Goal: Entertainment & Leisure: Consume media (video, audio)

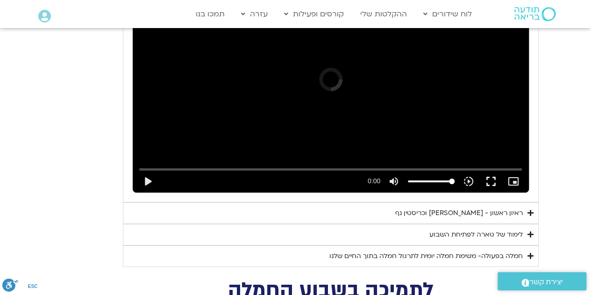
scroll to position [1471, 0]
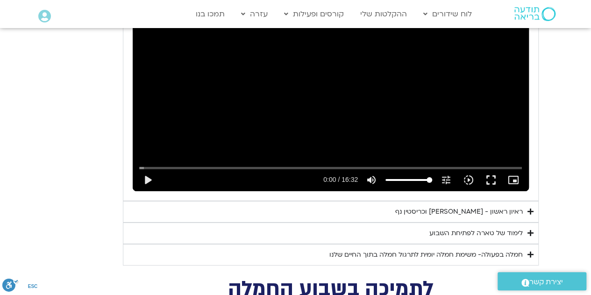
click at [531, 208] on icon "Accordion. Open links with Enter or Space, close with Escape, and navigate with…" at bounding box center [531, 211] width 6 height 7
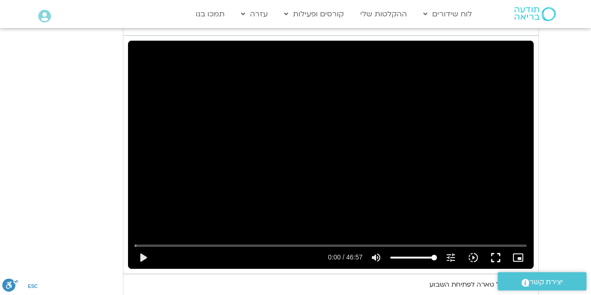
scroll to position [1705, 0]
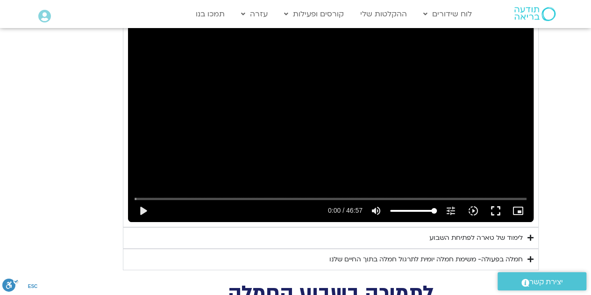
click at [529, 234] on icon "Accordion. Open links with Enter or Space, close with Escape, and navigate with…" at bounding box center [531, 237] width 6 height 7
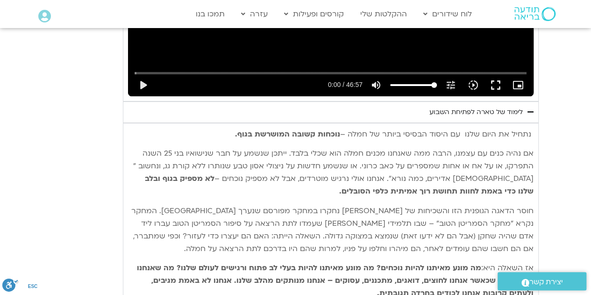
scroll to position [1845, 0]
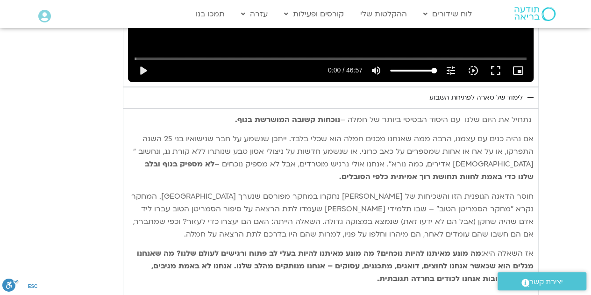
drag, startPoint x: 201, startPoint y: 101, endPoint x: 155, endPoint y: 95, distance: 46.2
click at [155, 109] on div "נתחיל את היום שלנו עם היסוד הבסיסי ביותר של חמלה – נוכחות קשובה המושרשת בגוף. א…" at bounding box center [331, 253] width 406 height 289
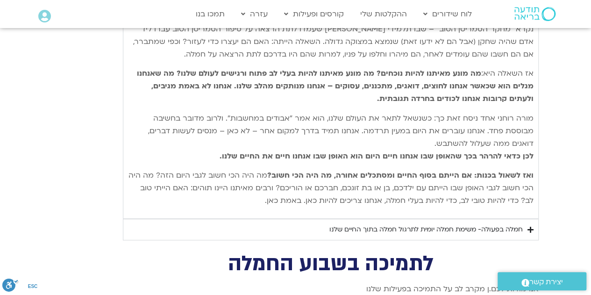
scroll to position [2032, 0]
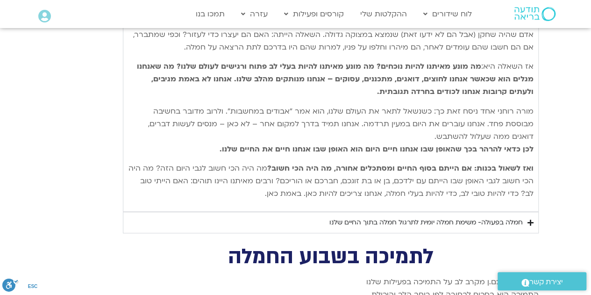
click at [530, 219] on icon "Accordion. Open links with Enter or Space, close with Escape, and navigate with…" at bounding box center [531, 222] width 6 height 7
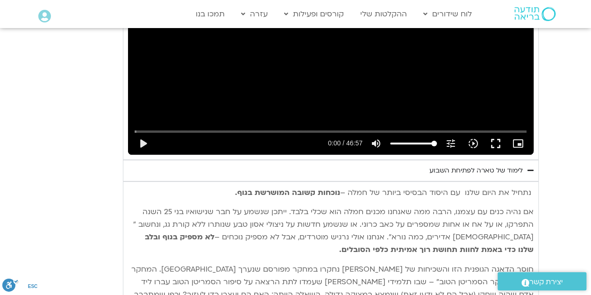
scroll to position [1658, 0]
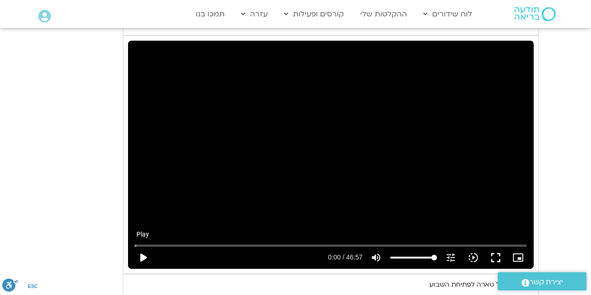
click at [141, 246] on button "play_arrow" at bounding box center [143, 257] width 22 height 22
click at [143, 246] on button "pause" at bounding box center [143, 257] width 22 height 22
click at [146, 246] on button "play_arrow" at bounding box center [143, 257] width 22 height 22
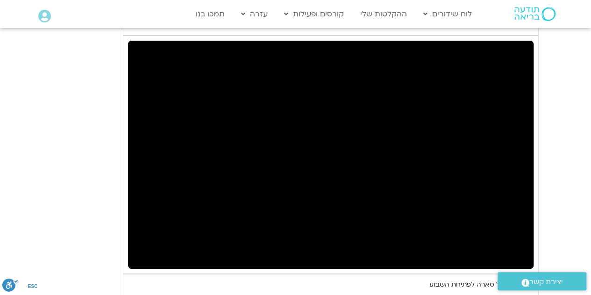
click at [146, 246] on button "pause" at bounding box center [143, 257] width 22 height 22
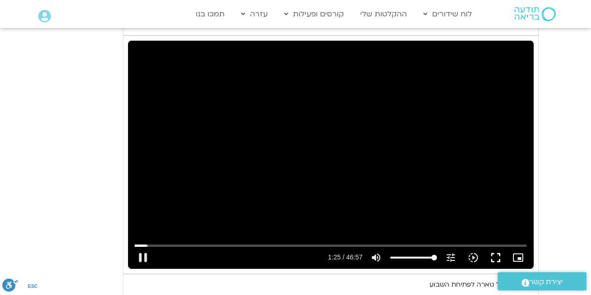
click at [358, 153] on div "Skip Ad 22:16 pause 1:25 / 46:57 volume_up Mute tune Resolution Auto 720p slow_…" at bounding box center [331, 155] width 406 height 228
click at [147, 246] on button "play_arrow" at bounding box center [143, 257] width 22 height 22
click at [202, 152] on div "Skip Ad 0:45 pause 2:58 / 46:57 volume_up Mute tune Resolution Auto 720p slow_m…" at bounding box center [331, 155] width 406 height 228
click at [202, 152] on div "Skip Ad 0:45 play_arrow 2:58 / 46:57 volume_up Mute tune Resolution Auto 720p s…" at bounding box center [331, 155] width 406 height 228
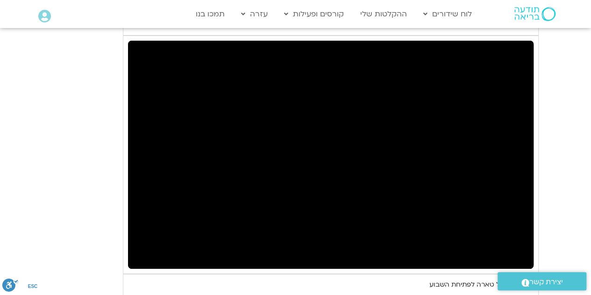
click at [202, 152] on div "Skip Ad 0:45 pause 2:58 / 46:57 volume_up Mute tune Resolution Auto 720p slow_m…" at bounding box center [331, 155] width 406 height 228
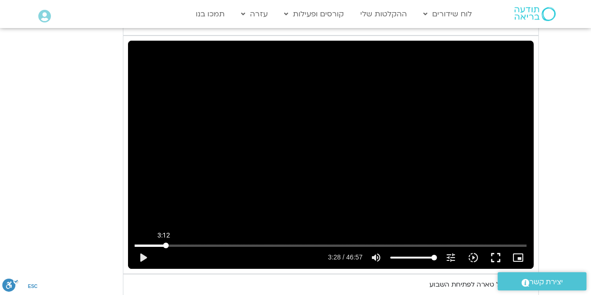
click at [164, 243] on input "Seek" at bounding box center [331, 246] width 392 height 6
click at [143, 246] on button "play_arrow" at bounding box center [143, 257] width 22 height 22
click at [157, 243] on input "Seek" at bounding box center [331, 246] width 392 height 6
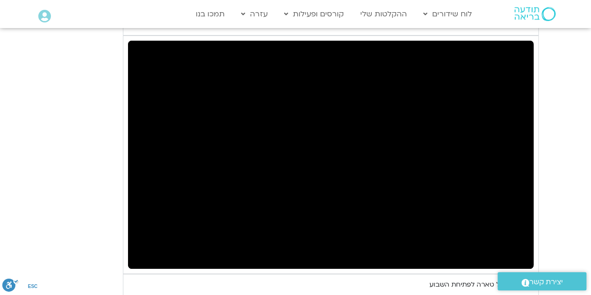
click at [157, 246] on div "Accordion. Open links with Enter or Space, close with Escape, and navigate with…" at bounding box center [240, 257] width 172 height 22
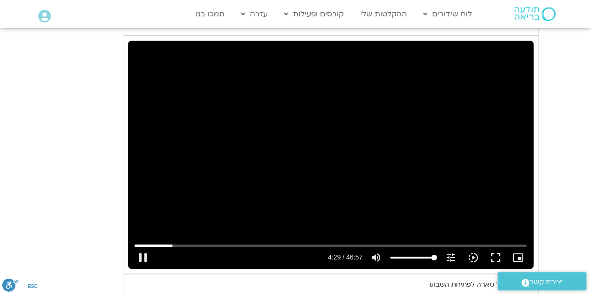
click at [240, 159] on div "Skip Ad 2:21 pause 4:29 / 46:57 volume_up Mute tune Resolution Auto 720p slow_m…" at bounding box center [331, 155] width 406 height 228
click at [247, 110] on div "Skip Ad 2:21 play_arrow 4:29 / 46:57 volume_up Mute tune Resolution Auto 720p s…" at bounding box center [331, 155] width 406 height 228
click at [297, 99] on div "Skip Ad 2:21 pause 4:51 / 46:57 volume_up Mute tune Resolution Auto 720p slow_m…" at bounding box center [331, 155] width 406 height 228
click at [297, 99] on div "Skip Ad 2:21 play_arrow 4:51 / 46:57 volume_up Mute tune Resolution Auto 720p s…" at bounding box center [331, 155] width 406 height 228
click at [343, 136] on div "Skip Ad 2:21 pause 5:17 / 46:57 volume_up Mute tune Resolution Auto 720p slow_m…" at bounding box center [331, 155] width 406 height 228
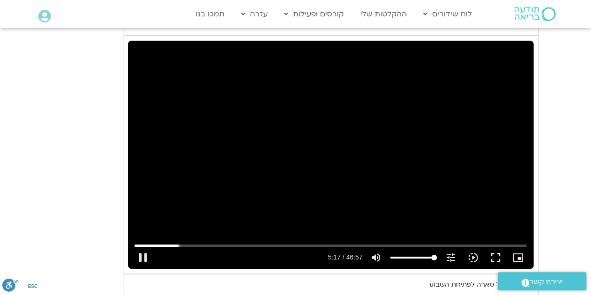
type input "317.222203"
